Goal: Task Accomplishment & Management: Manage account settings

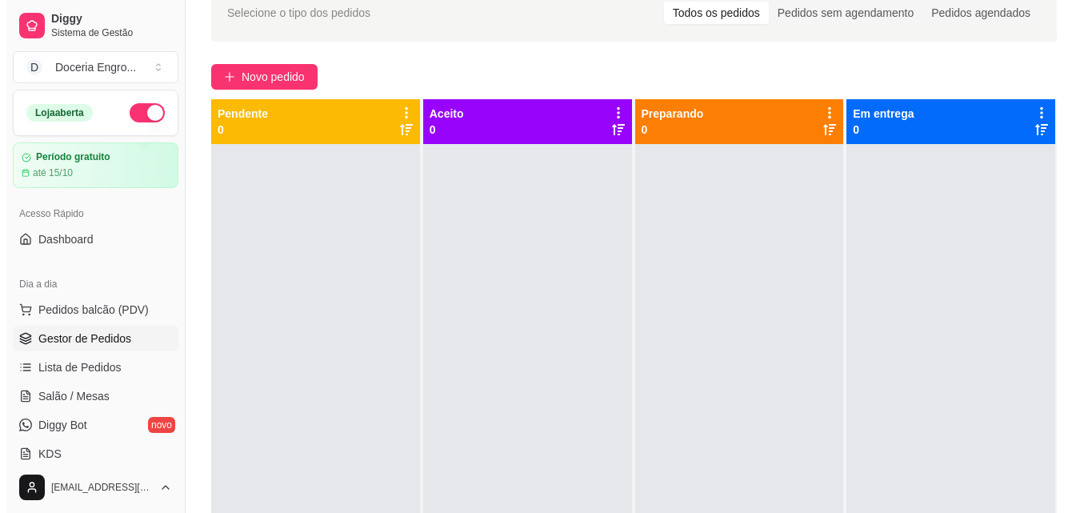
scroll to position [45, 0]
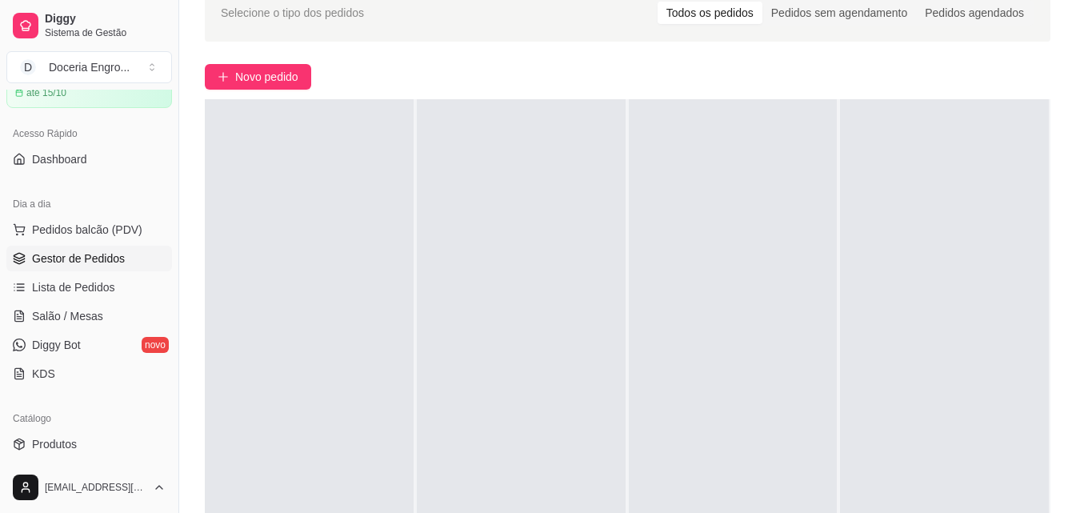
click at [93, 232] on span "Pedidos balcão (PDV)" at bounding box center [87, 230] width 110 height 16
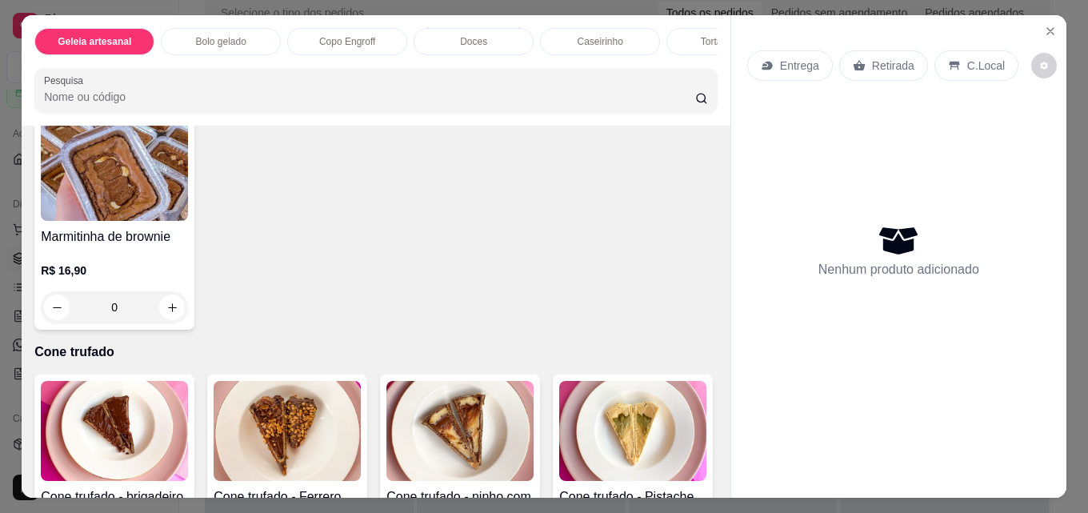
scroll to position [3041, 0]
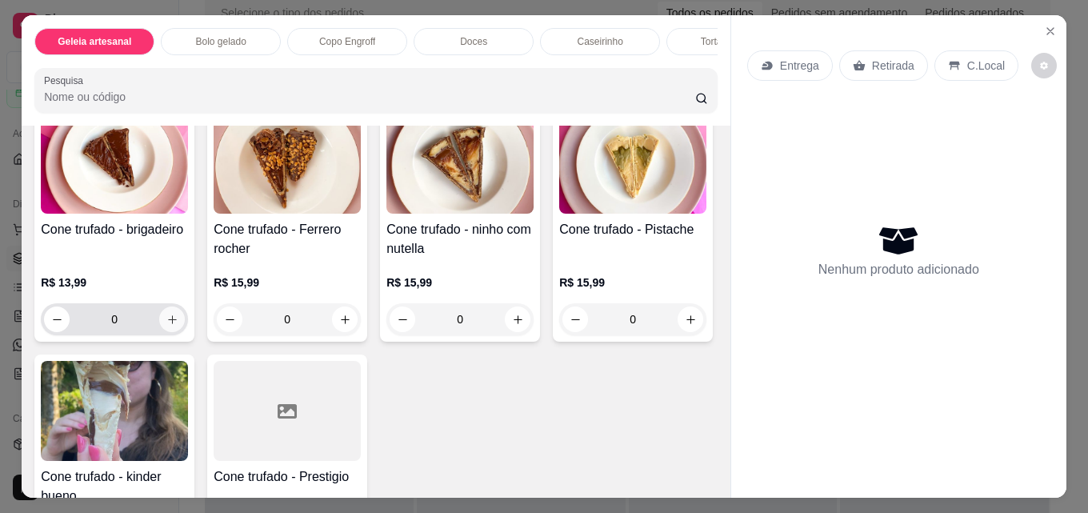
click at [174, 332] on button "increase-product-quantity" at bounding box center [172, 319] width 26 height 26
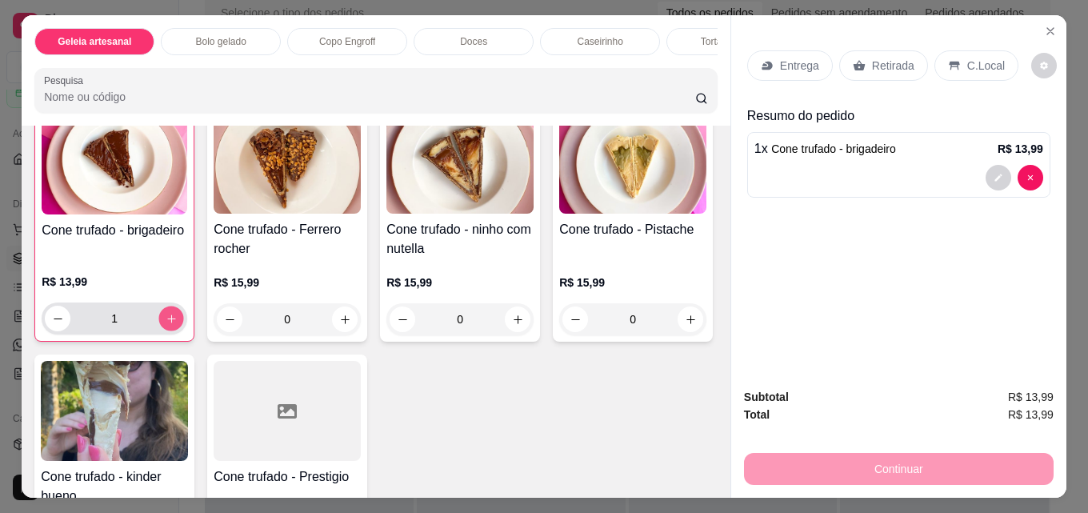
click at [174, 331] on button "increase-product-quantity" at bounding box center [171, 318] width 25 height 25
click at [174, 331] on button "increase-product-quantity" at bounding box center [171, 319] width 26 height 26
type input "3"
click at [519, 332] on button "increase-product-quantity" at bounding box center [518, 319] width 26 height 26
type input "1"
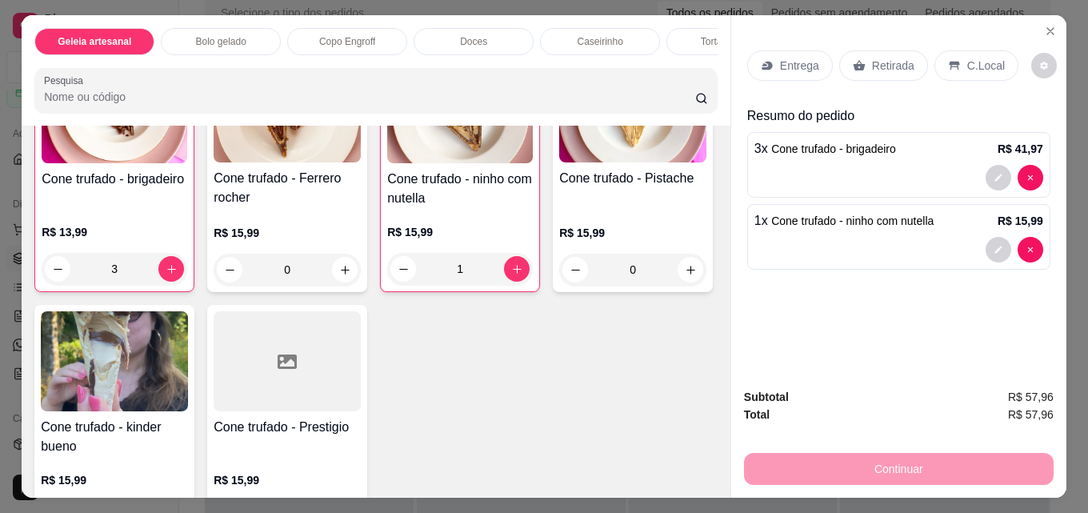
scroll to position [3201, 0]
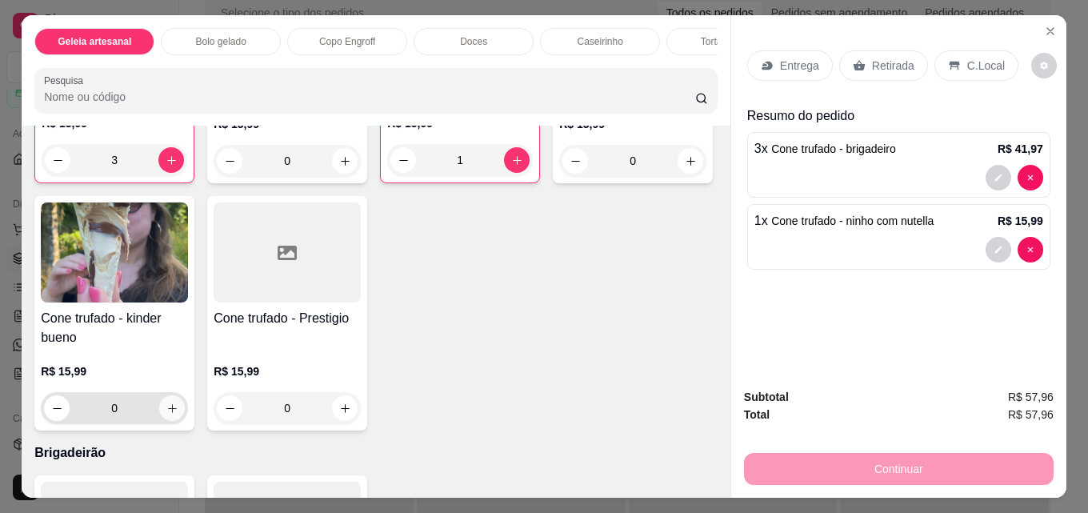
click at [178, 415] on icon "increase-product-quantity" at bounding box center [172, 409] width 12 height 12
type input "1"
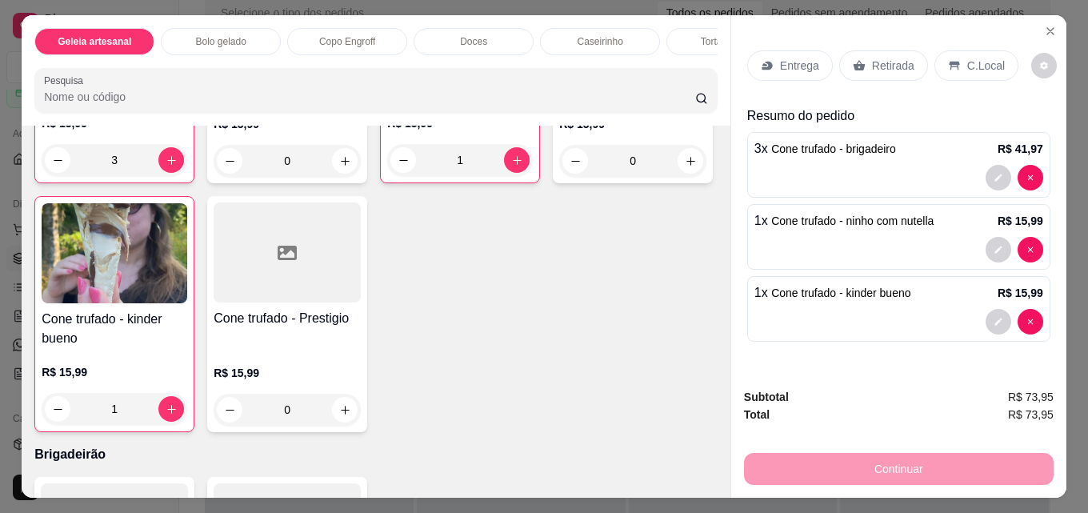
click at [874, 58] on p "Retirada" at bounding box center [893, 66] width 42 height 16
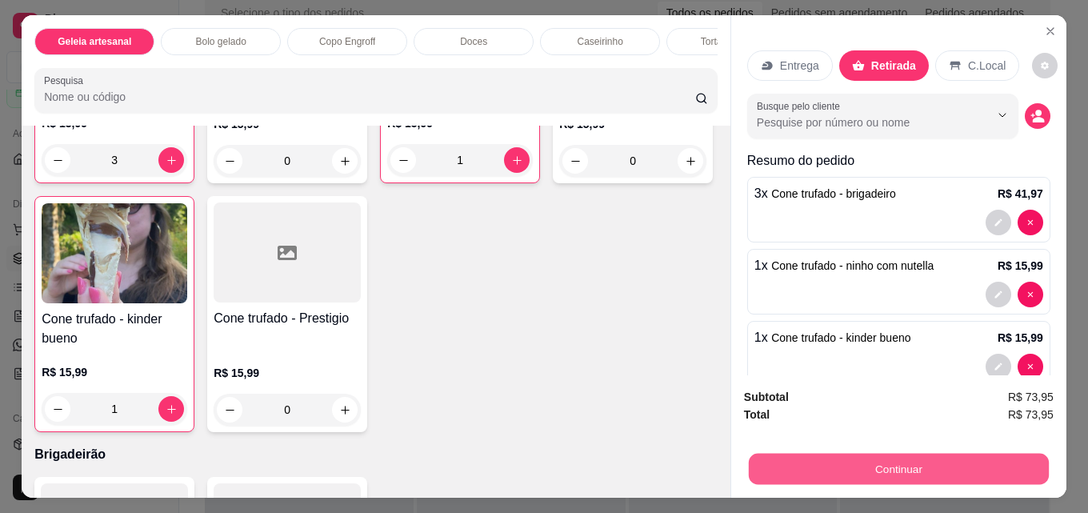
click at [874, 463] on button "Continuar" at bounding box center [899, 468] width 300 height 31
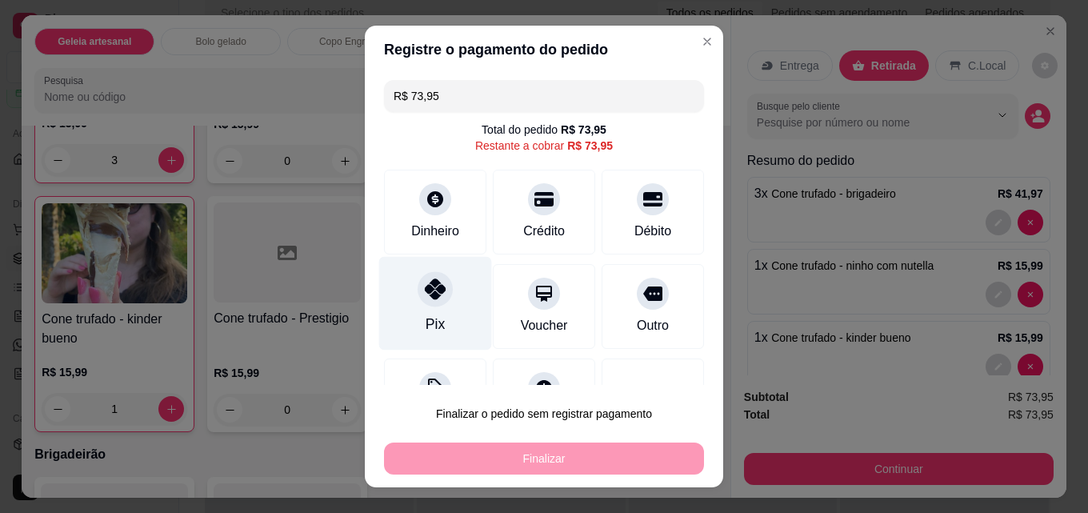
click at [427, 302] on div at bounding box center [435, 288] width 35 height 35
type input "R$ 0,00"
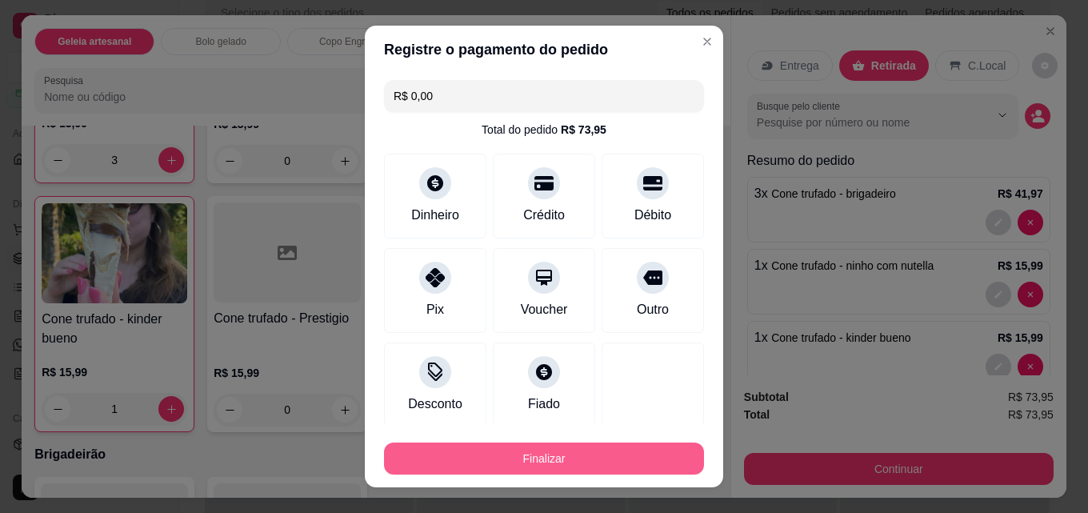
click at [552, 463] on button "Finalizar" at bounding box center [544, 459] width 320 height 32
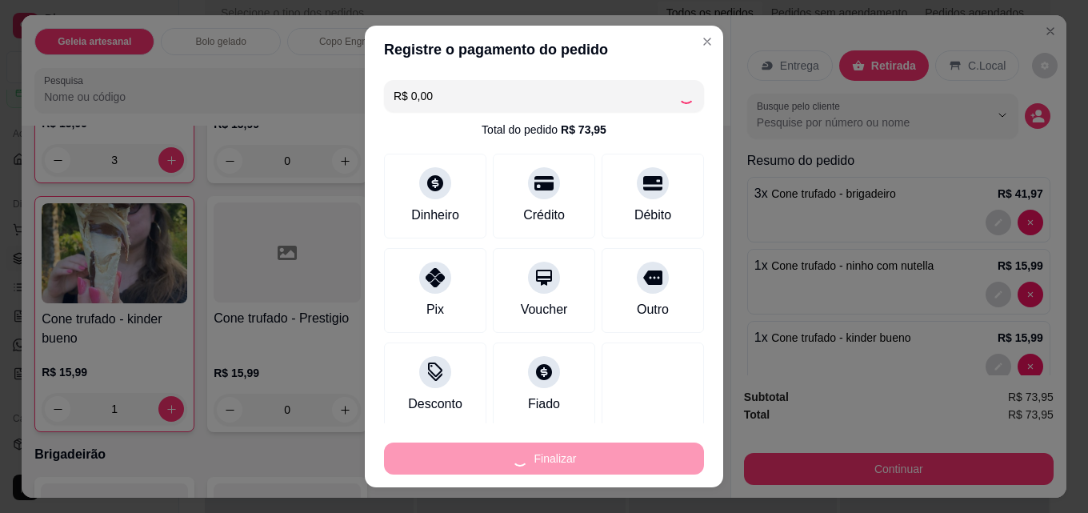
type input "0"
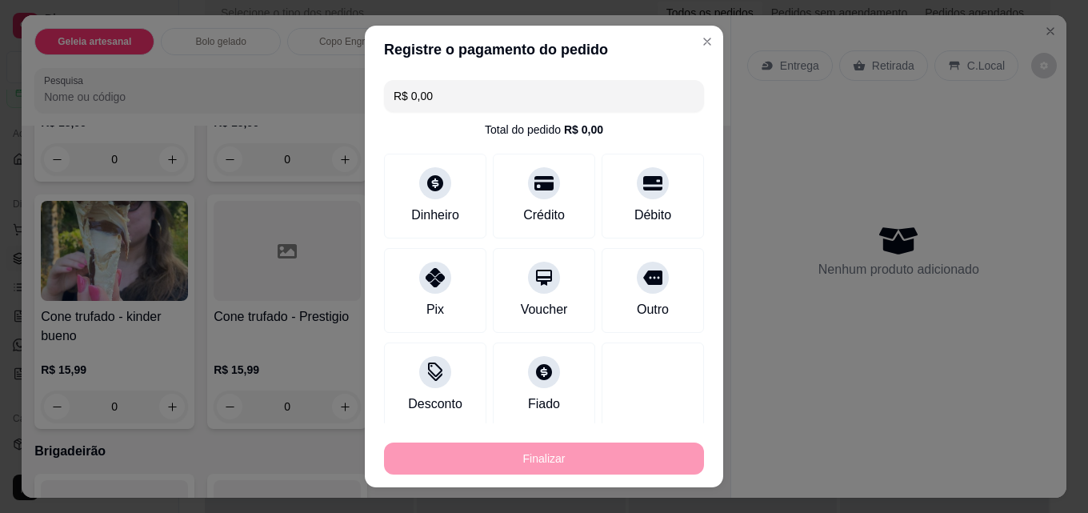
type input "-R$ 73,95"
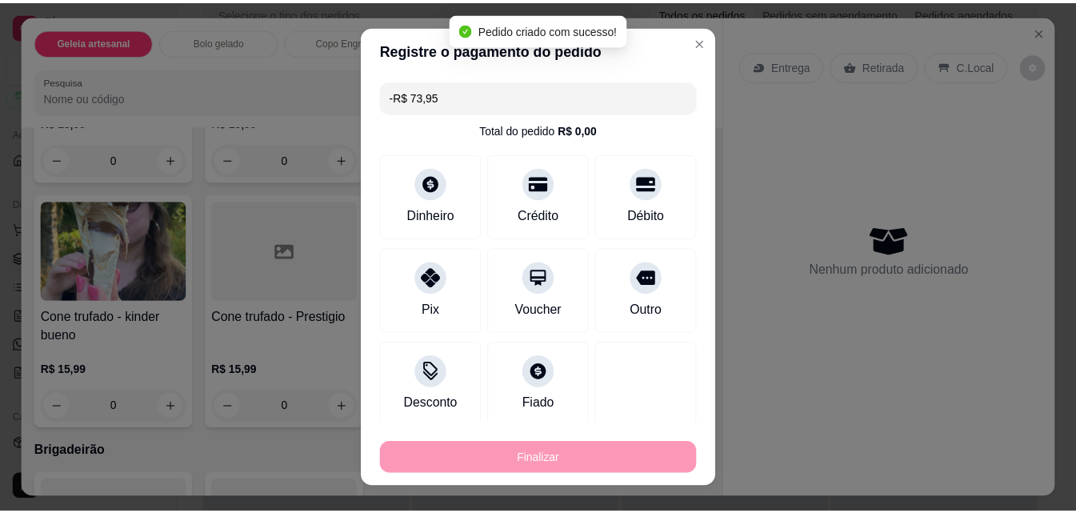
scroll to position [3200, 0]
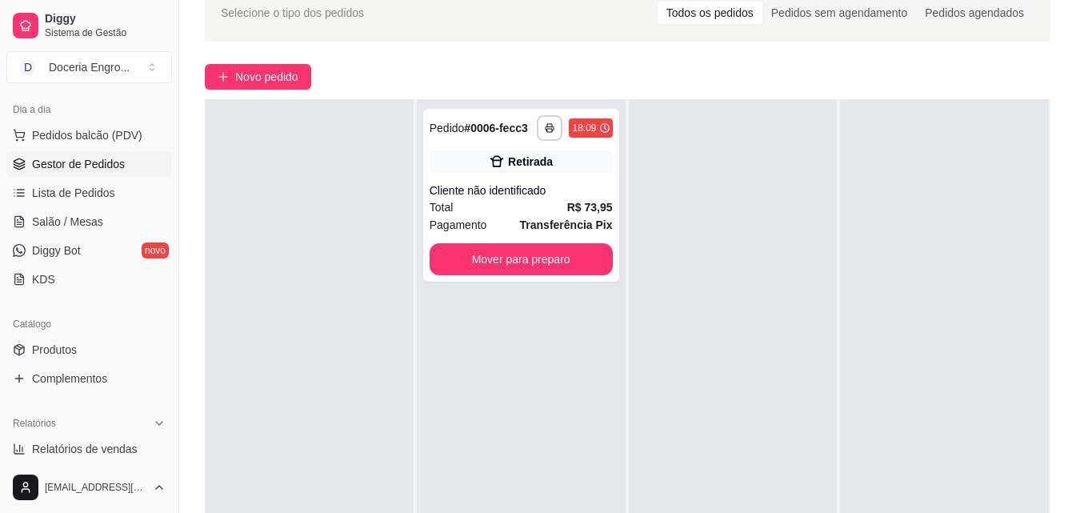
scroll to position [320, 0]
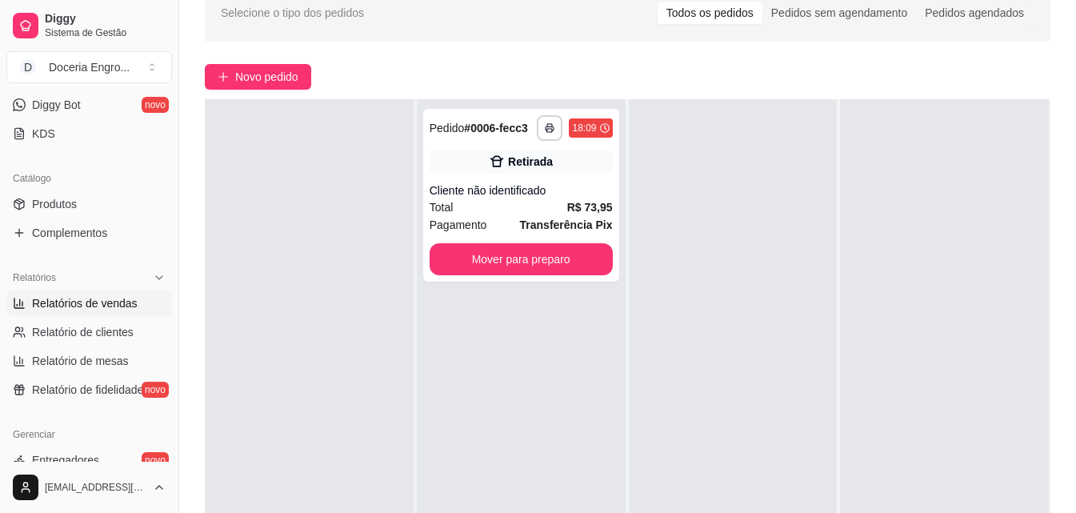
click at [107, 296] on span "Relatórios de vendas" at bounding box center [85, 303] width 106 height 16
select select "ALL"
select select "0"
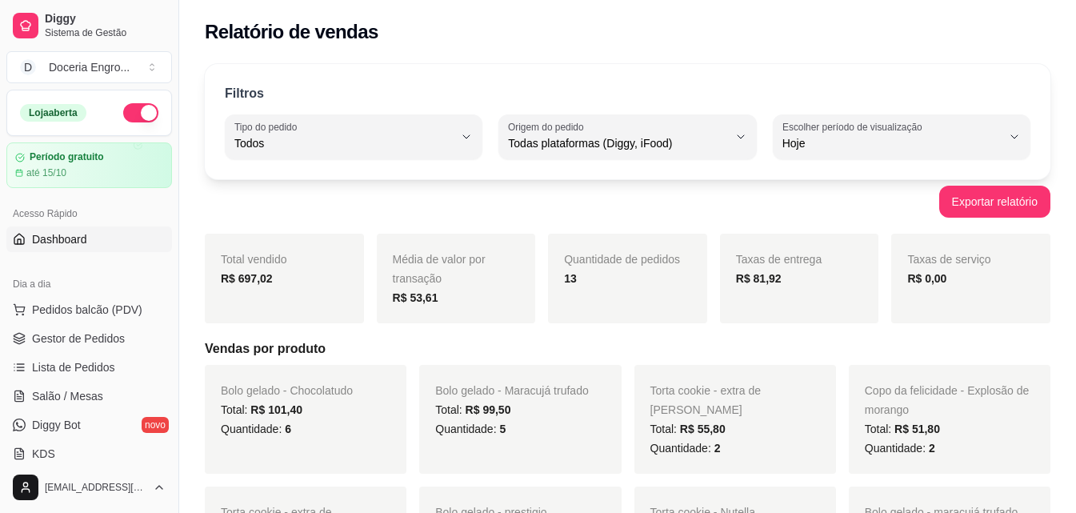
click at [105, 246] on link "Dashboard" at bounding box center [89, 239] width 166 height 26
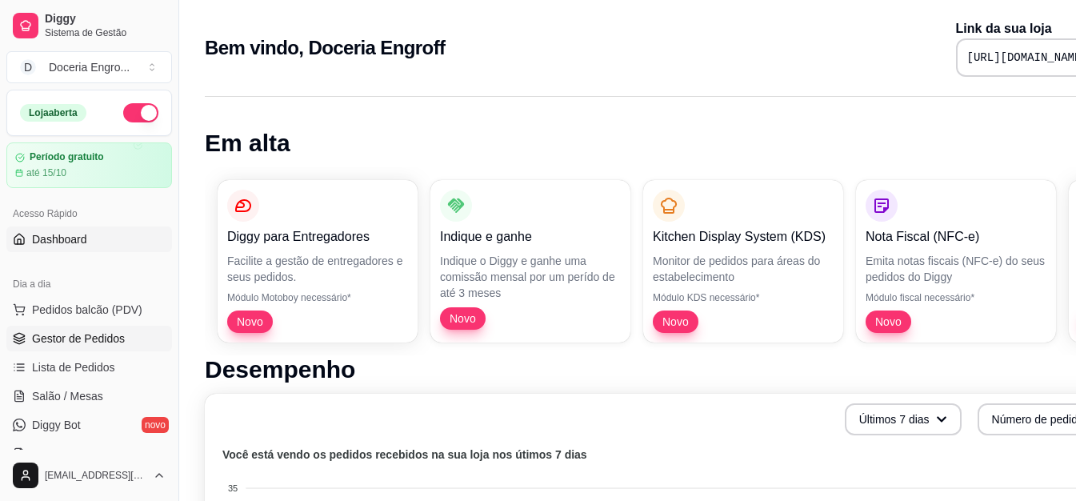
click at [66, 344] on span "Gestor de Pedidos" at bounding box center [78, 338] width 93 height 16
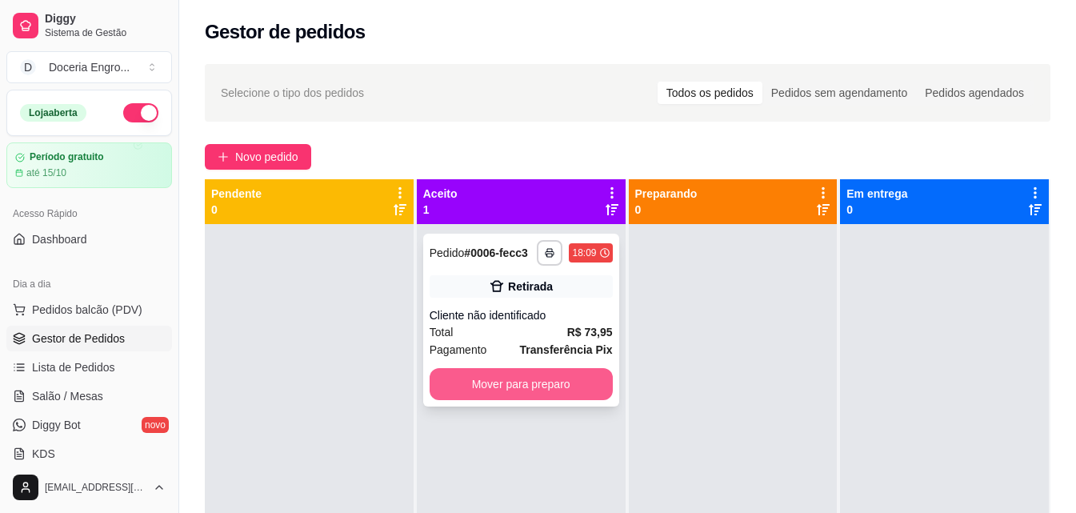
click at [535, 382] on button "Mover para preparo" at bounding box center [521, 384] width 183 height 32
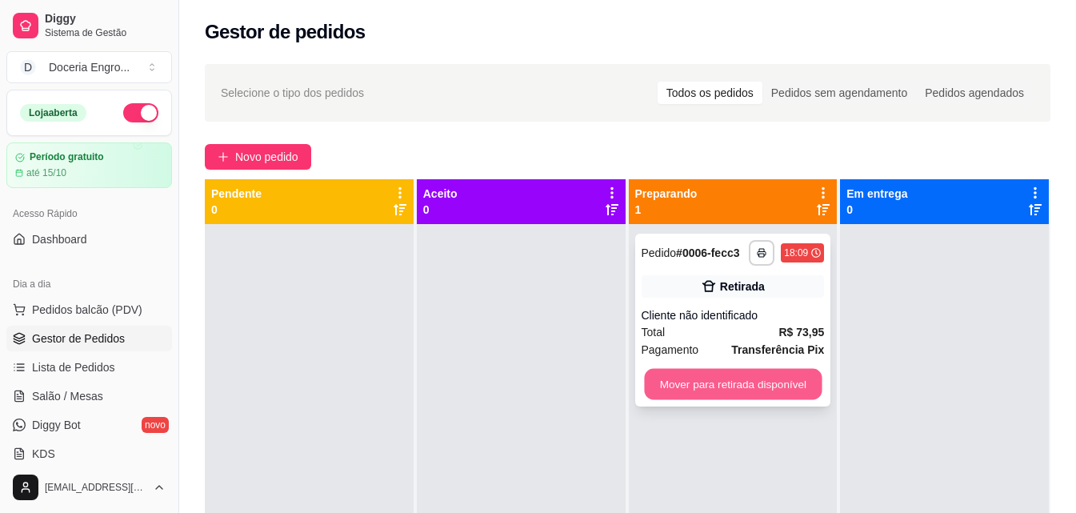
click at [679, 386] on button "Mover para retirada disponível" at bounding box center [733, 384] width 178 height 31
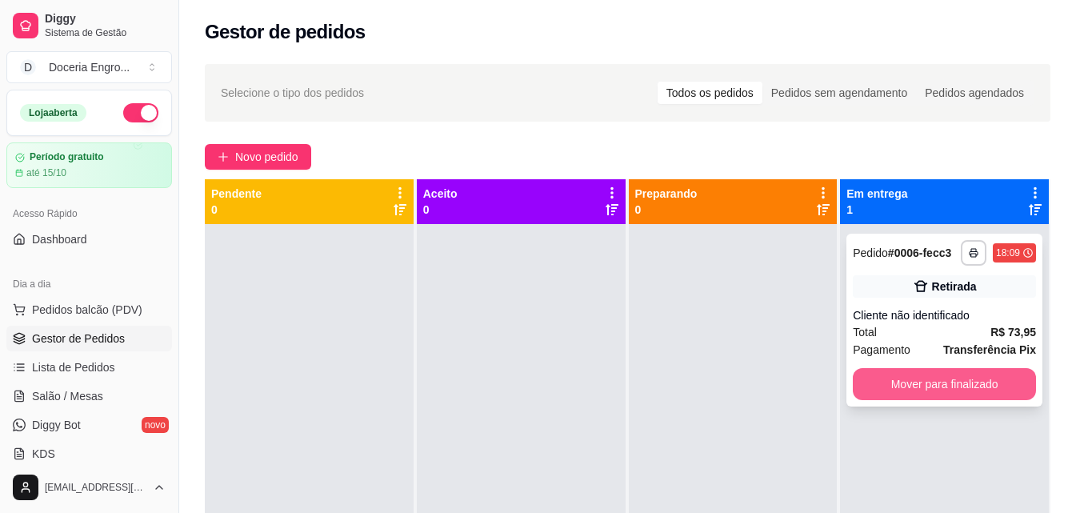
click at [927, 389] on button "Mover para finalizado" at bounding box center [944, 384] width 183 height 32
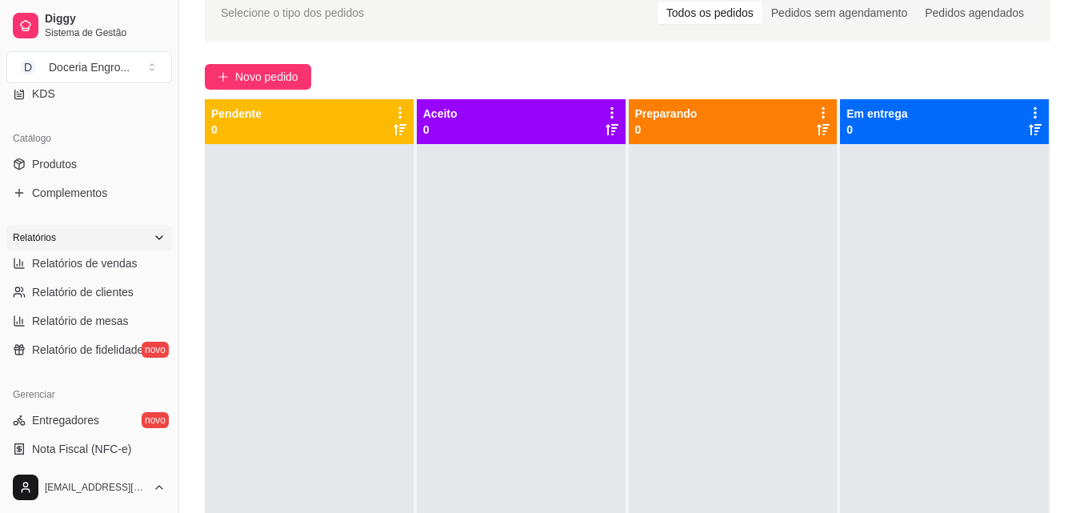
scroll to position [400, 0]
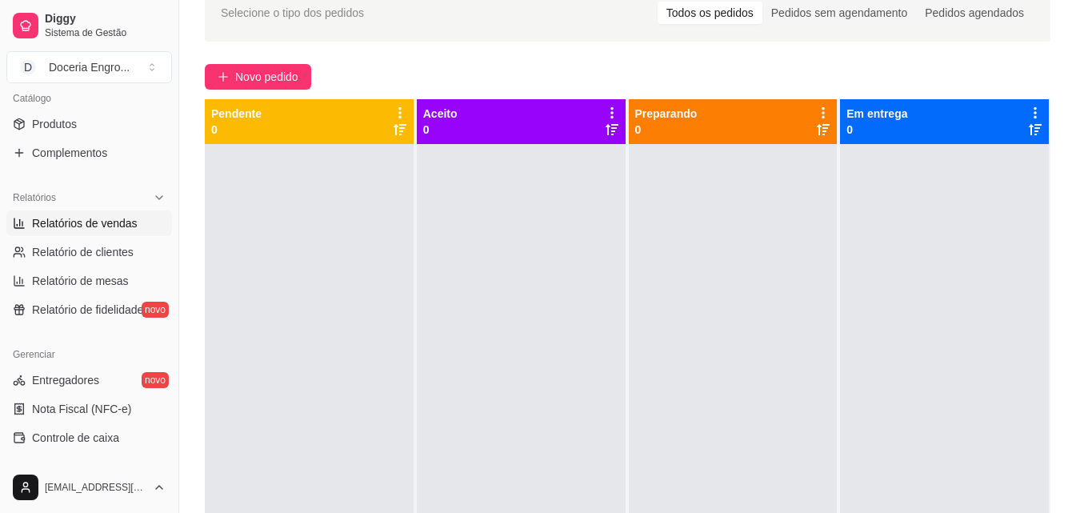
click at [115, 220] on span "Relatórios de vendas" at bounding box center [85, 223] width 106 height 16
select select "ALL"
select select "0"
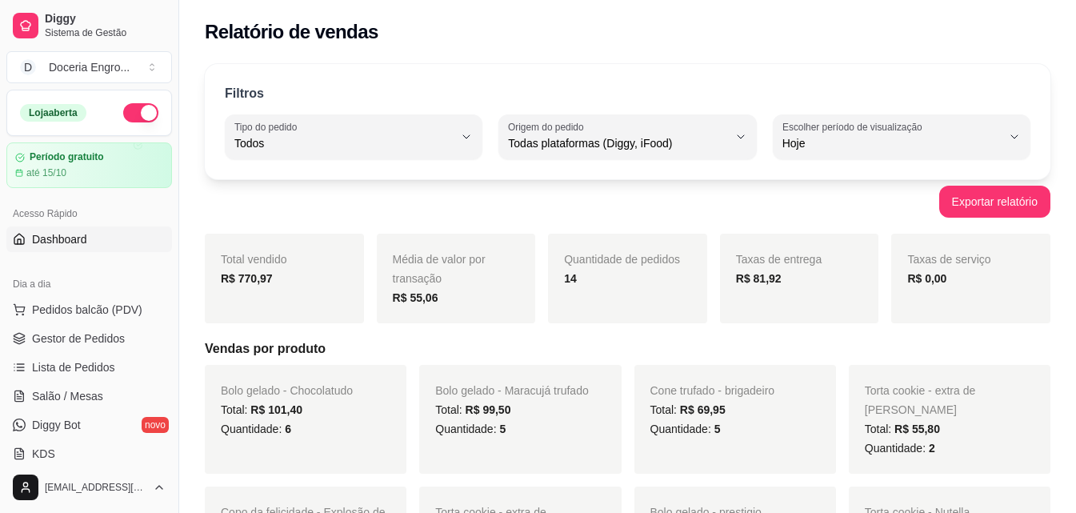
click at [131, 244] on link "Dashboard" at bounding box center [89, 239] width 166 height 26
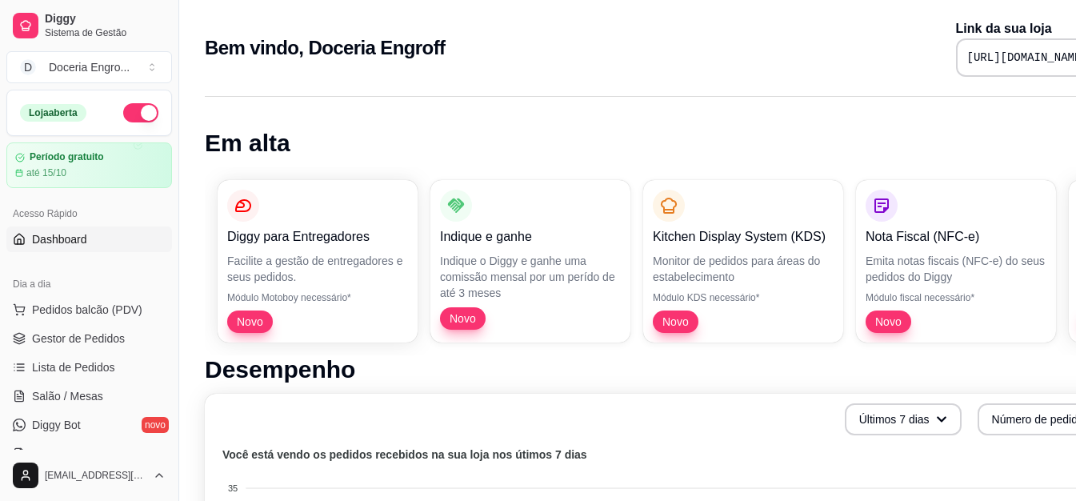
click at [337, 132] on h1 "Em alta" at bounding box center [668, 143] width 927 height 29
click at [684, 18] on div "Bem vindo, Doceria [PERSON_NAME] Link da sua loja [URL][DOMAIN_NAME]" at bounding box center [668, 43] width 978 height 86
